Goal: Information Seeking & Learning: Learn about a topic

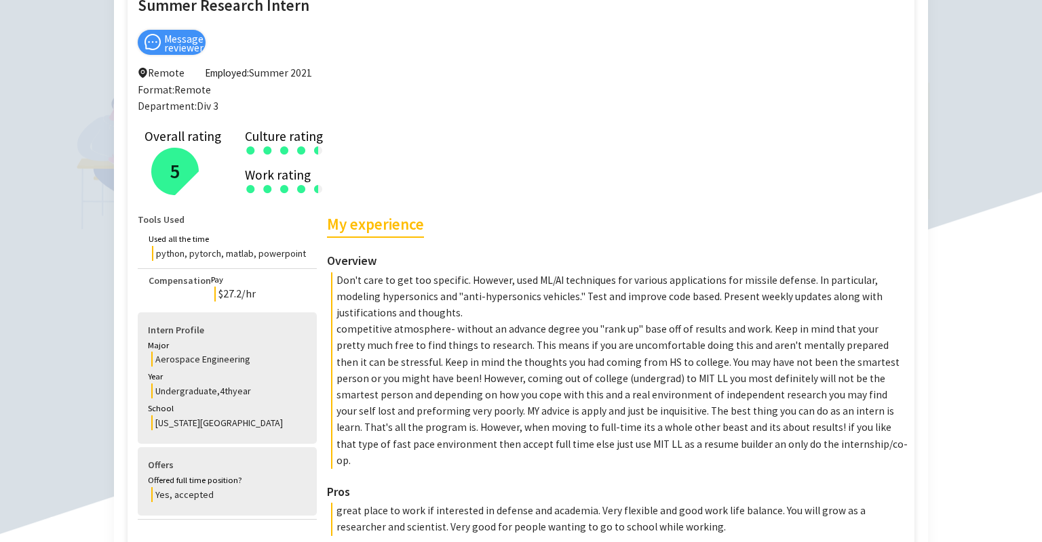
scroll to position [172, 0]
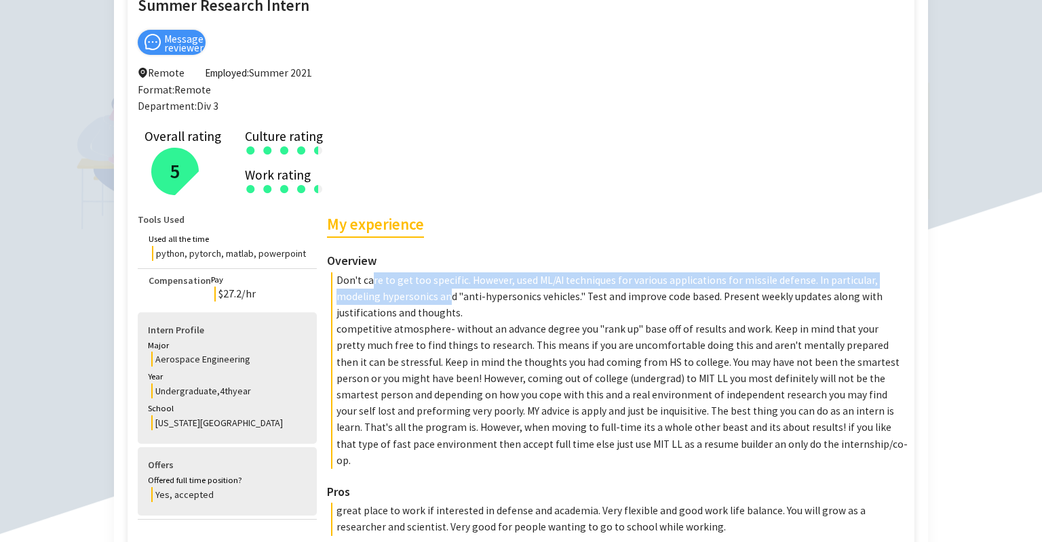
drag, startPoint x: 368, startPoint y: 281, endPoint x: 399, endPoint y: 298, distance: 34.9
click at [399, 298] on p "Don't care to get too specific. However, used ML/AI techniques for various appl…" at bounding box center [619, 298] width 576 height 50
drag, startPoint x: 452, startPoint y: 298, endPoint x: 415, endPoint y: 271, distance: 46.1
click at [415, 271] on div "My experience Overview Don't care to get too specific. However, used ML/AI tech…" at bounding box center [617, 340] width 580 height 257
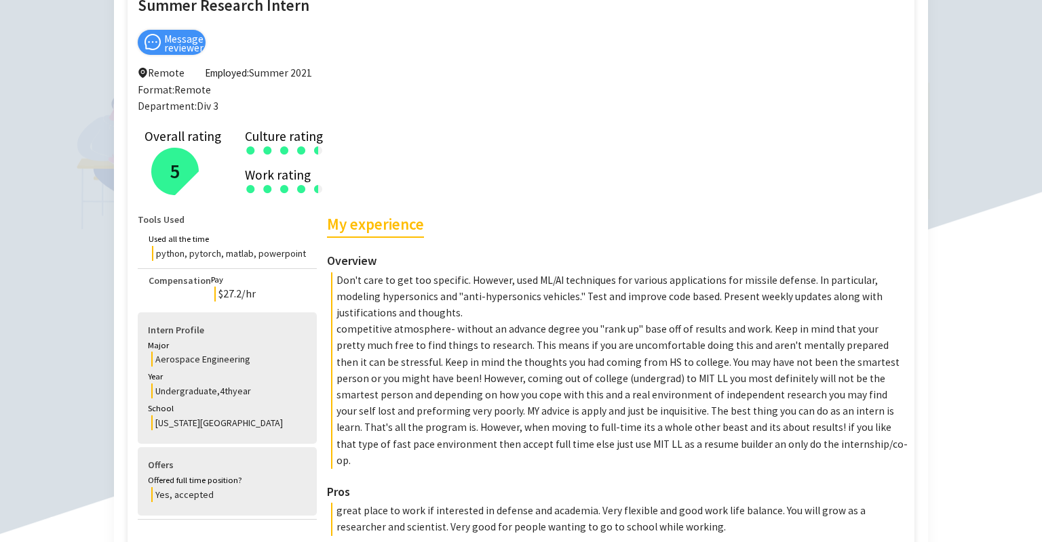
click at [415, 271] on div "My experience Overview Don't care to get too specific. However, used ML/AI tech…" at bounding box center [617, 340] width 580 height 257
drag, startPoint x: 385, startPoint y: 277, endPoint x: 376, endPoint y: 311, distance: 34.6
click at [376, 311] on p "Don't care to get too specific. However, used ML/AI techniques for various appl…" at bounding box center [619, 298] width 576 height 50
drag, startPoint x: 403, startPoint y: 311, endPoint x: 353, endPoint y: 284, distance: 56.7
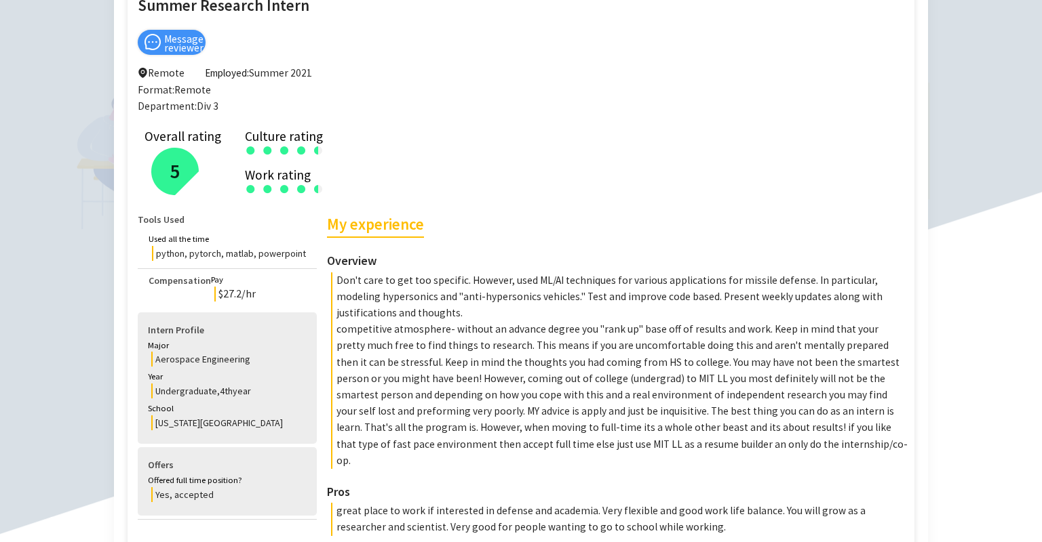
click at [353, 284] on p "Don't care to get too specific. However, used ML/AI techniques for various appl…" at bounding box center [619, 298] width 576 height 50
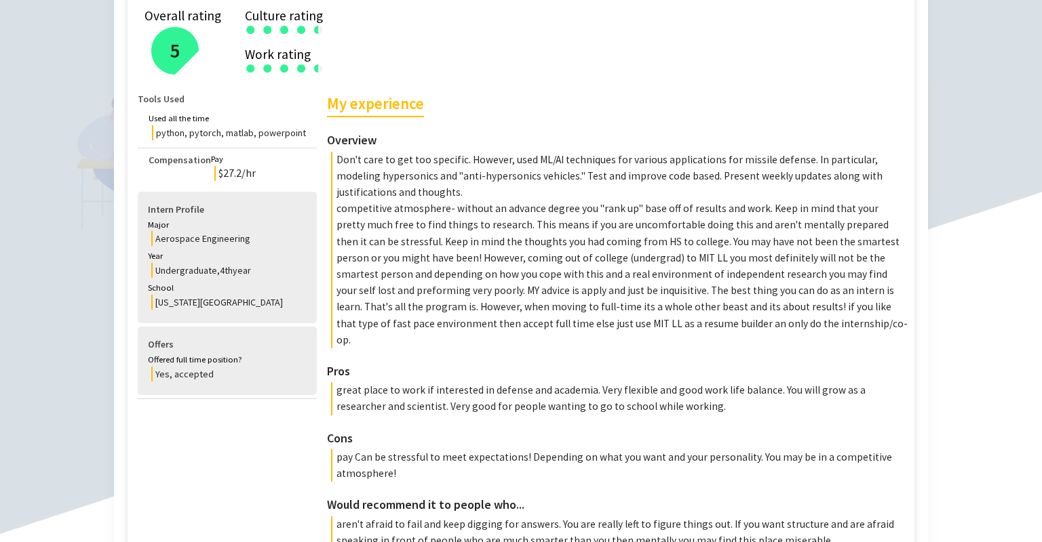
drag, startPoint x: 336, startPoint y: 210, endPoint x: 578, endPoint y: 330, distance: 269.3
click at [578, 330] on p "competitive atmosphere- without an advance degree you "rank up" base off of res…" at bounding box center [619, 275] width 576 height 148
drag, startPoint x: 583, startPoint y: 328, endPoint x: 458, endPoint y: 247, distance: 148.6
click at [458, 247] on p "competitive atmosphere- without an advance degree you "rank up" base off of res…" at bounding box center [619, 275] width 576 height 148
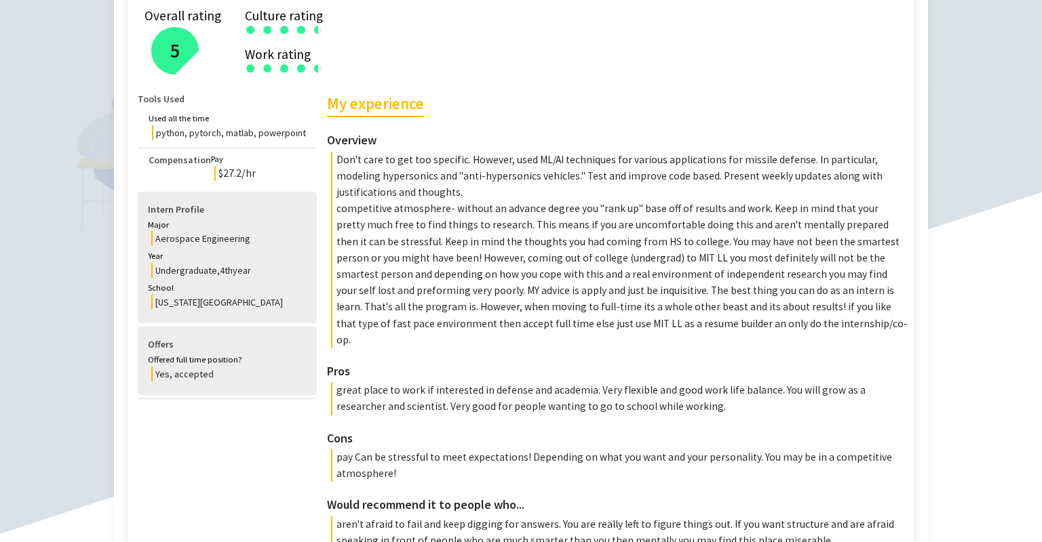
click at [458, 247] on p "competitive atmosphere- without an advance degree you "rank up" base off of res…" at bounding box center [619, 275] width 576 height 148
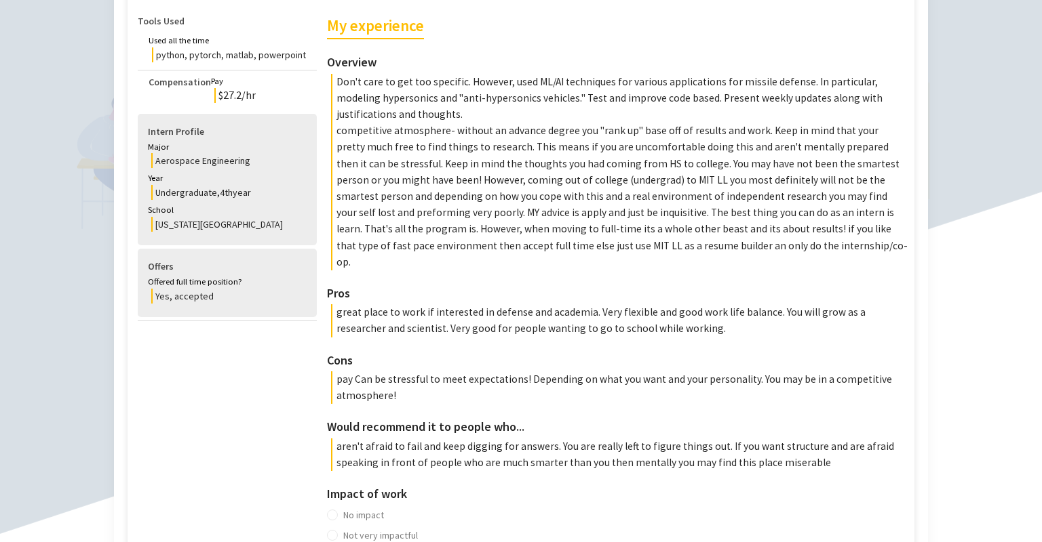
scroll to position [376, 0]
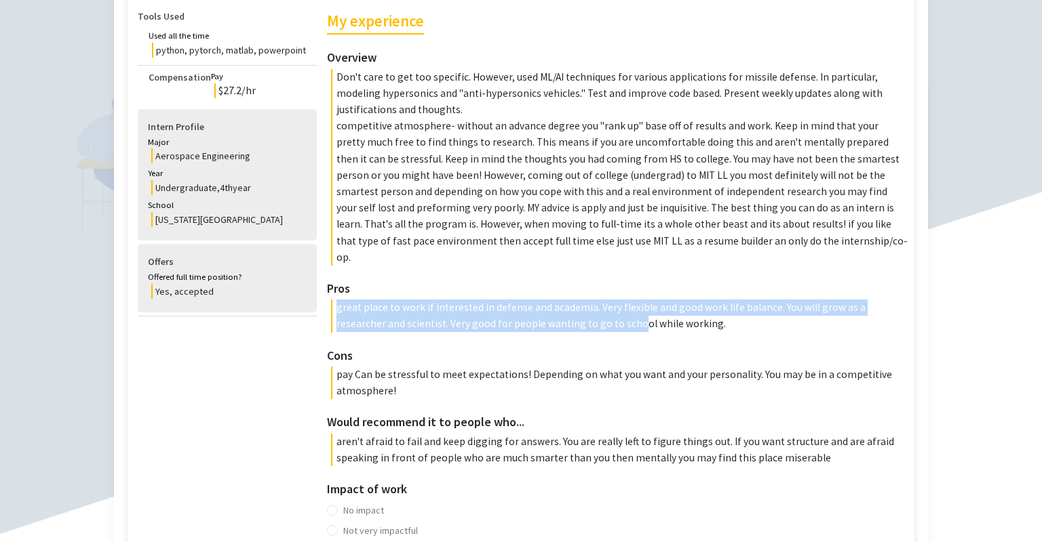
drag, startPoint x: 398, startPoint y: 286, endPoint x: 561, endPoint y: 300, distance: 164.0
click at [561, 300] on div "Pros great place to work if interested in defense and academia. Very flexible a…" at bounding box center [617, 306] width 580 height 54
click at [561, 300] on p "great place to work if interested in defense and academia. Very flexible and go…" at bounding box center [619, 316] width 576 height 33
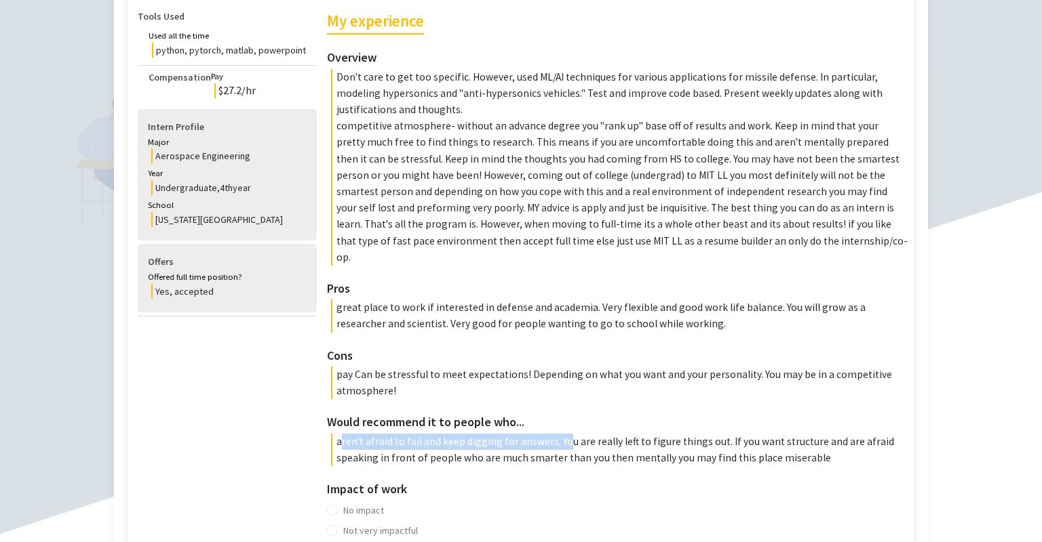
drag, startPoint x: 339, startPoint y: 428, endPoint x: 556, endPoint y: 433, distance: 217.0
click at [556, 434] on p "aren't afraid to fail and keep digging for answers. You are really left to figu…" at bounding box center [619, 450] width 576 height 33
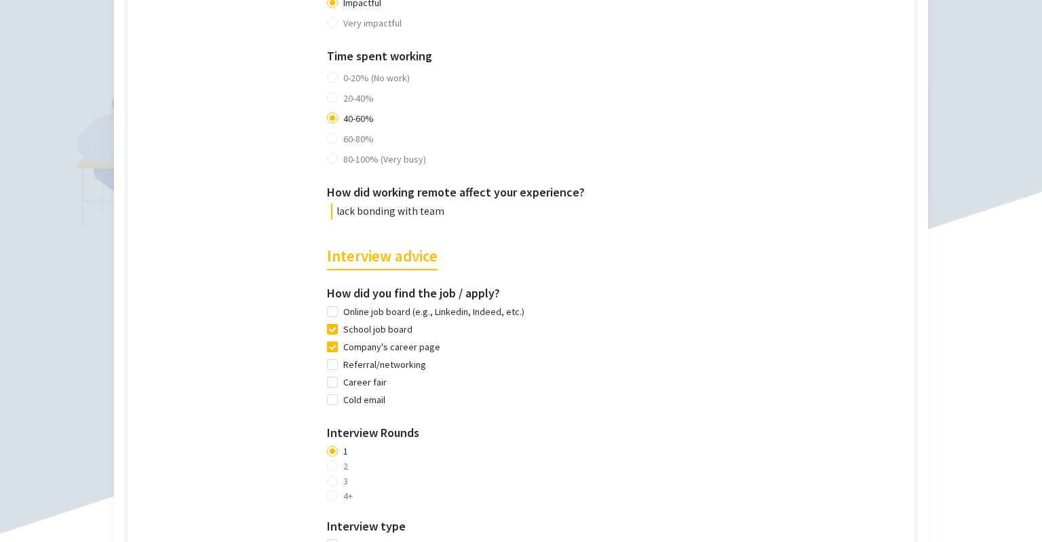
scroll to position [1040, 0]
